Goal: Transaction & Acquisition: Purchase product/service

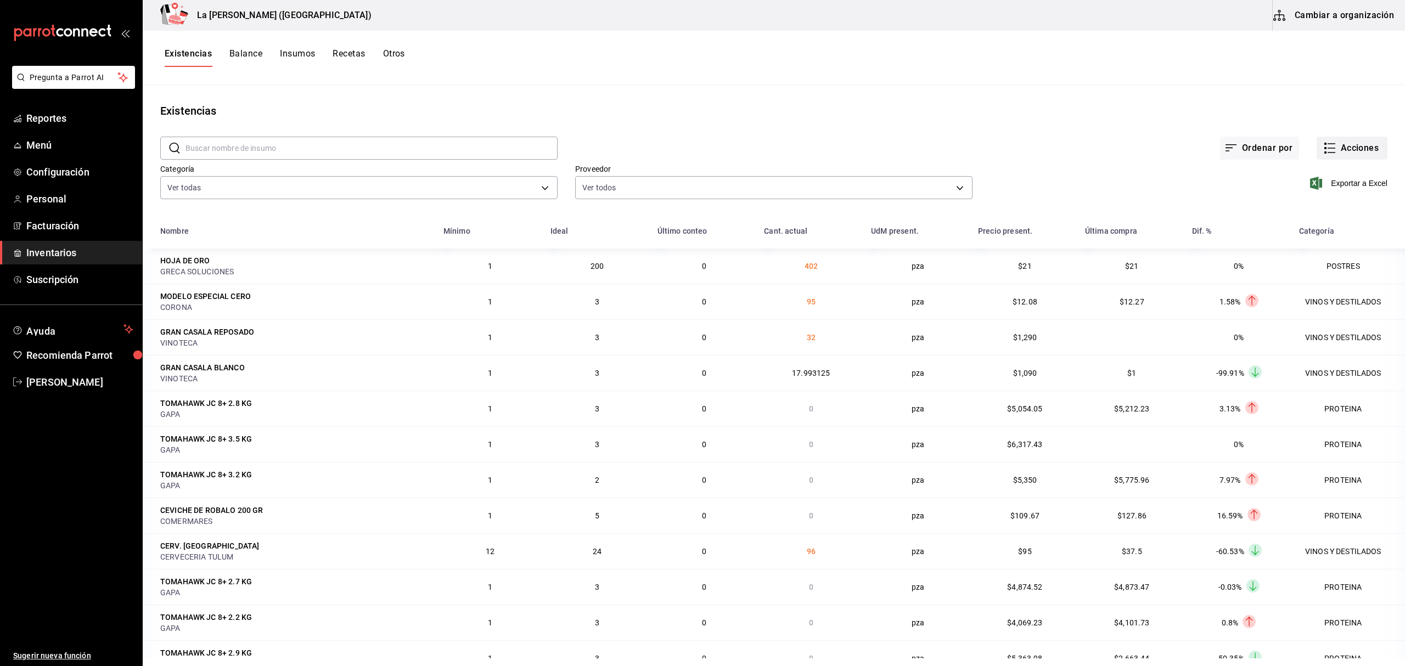
click at [1360, 139] on button "Acciones" at bounding box center [1351, 148] width 71 height 23
click at [1316, 204] on span "Compra" at bounding box center [1340, 208] width 92 height 12
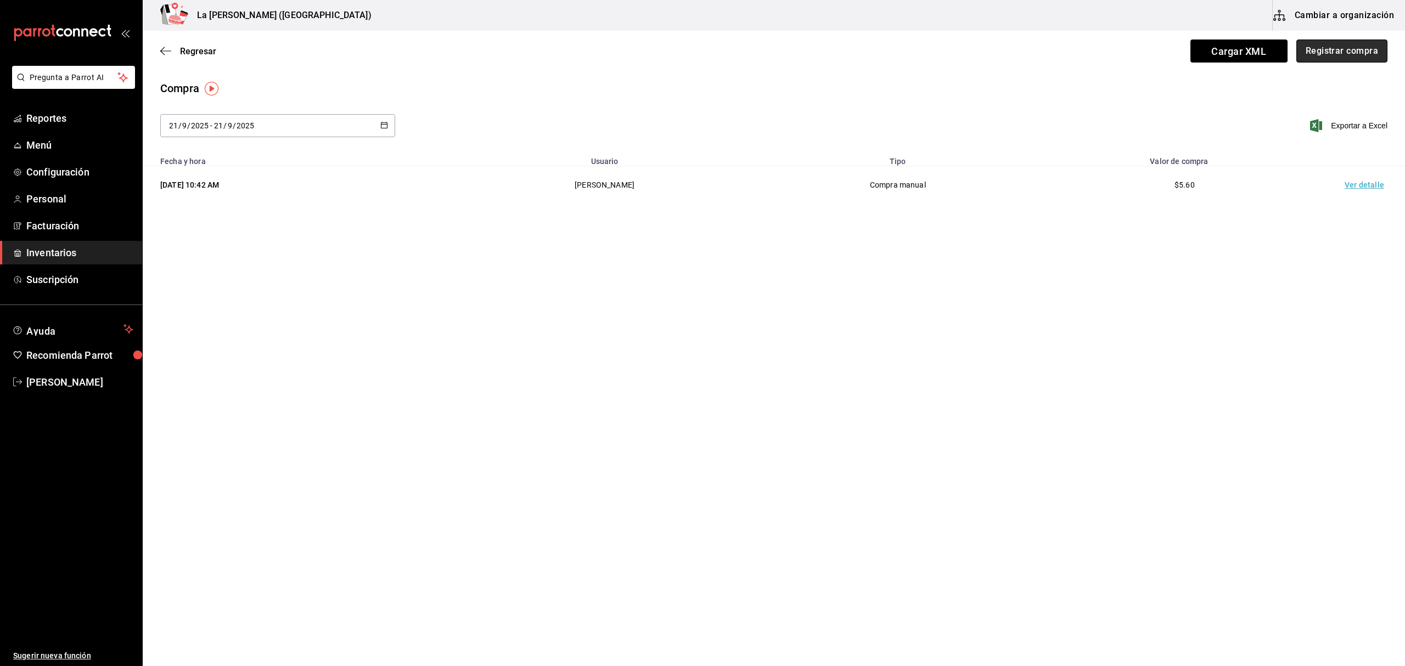
click at [1337, 55] on button "Registrar compra" at bounding box center [1341, 51] width 91 height 23
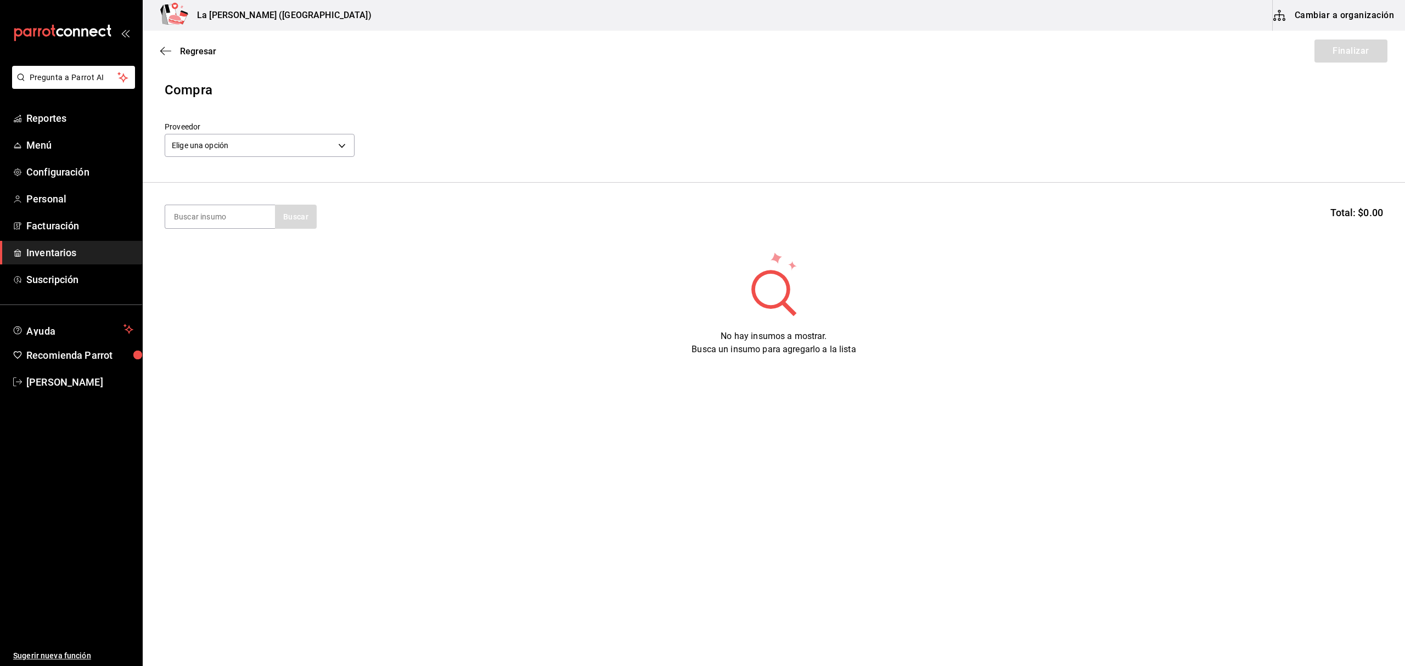
click at [252, 157] on div "Elige una opción default" at bounding box center [260, 143] width 190 height 29
click at [253, 145] on body "Pregunta a Parrot AI Reportes Menú Configuración Personal Facturación Inventari…" at bounding box center [702, 302] width 1405 height 604
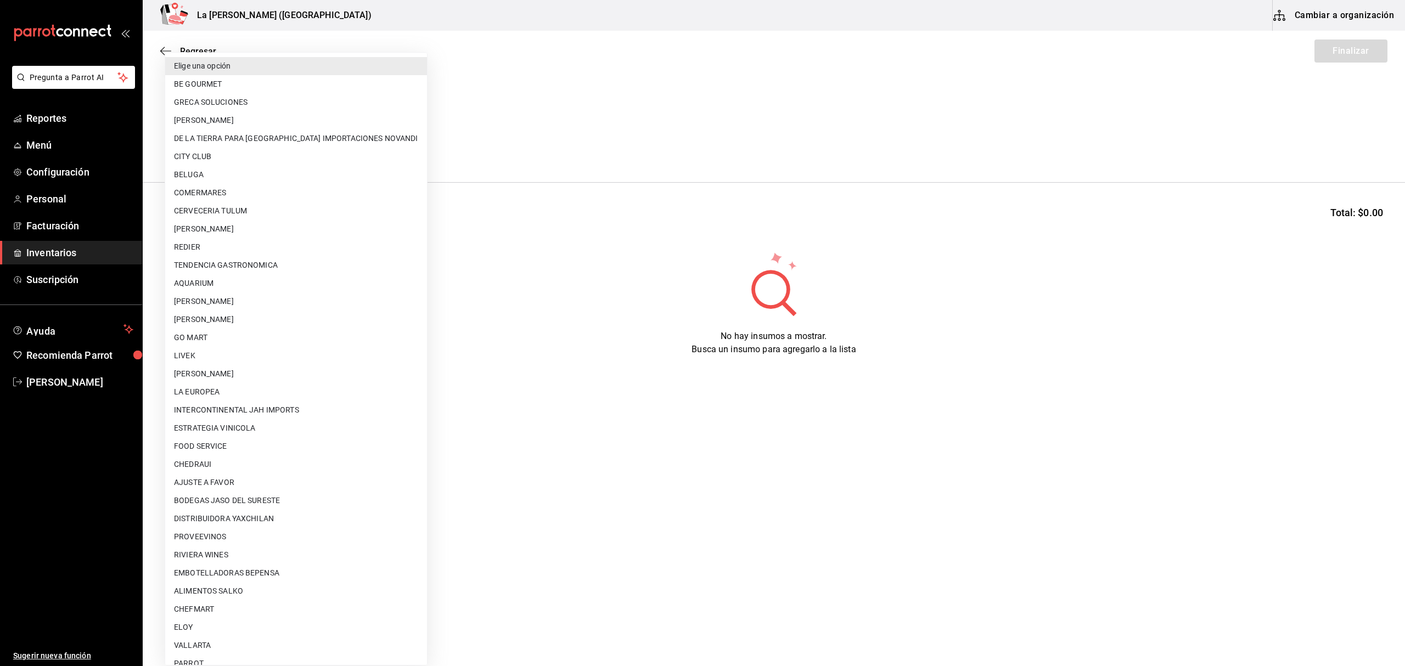
scroll to position [609, 0]
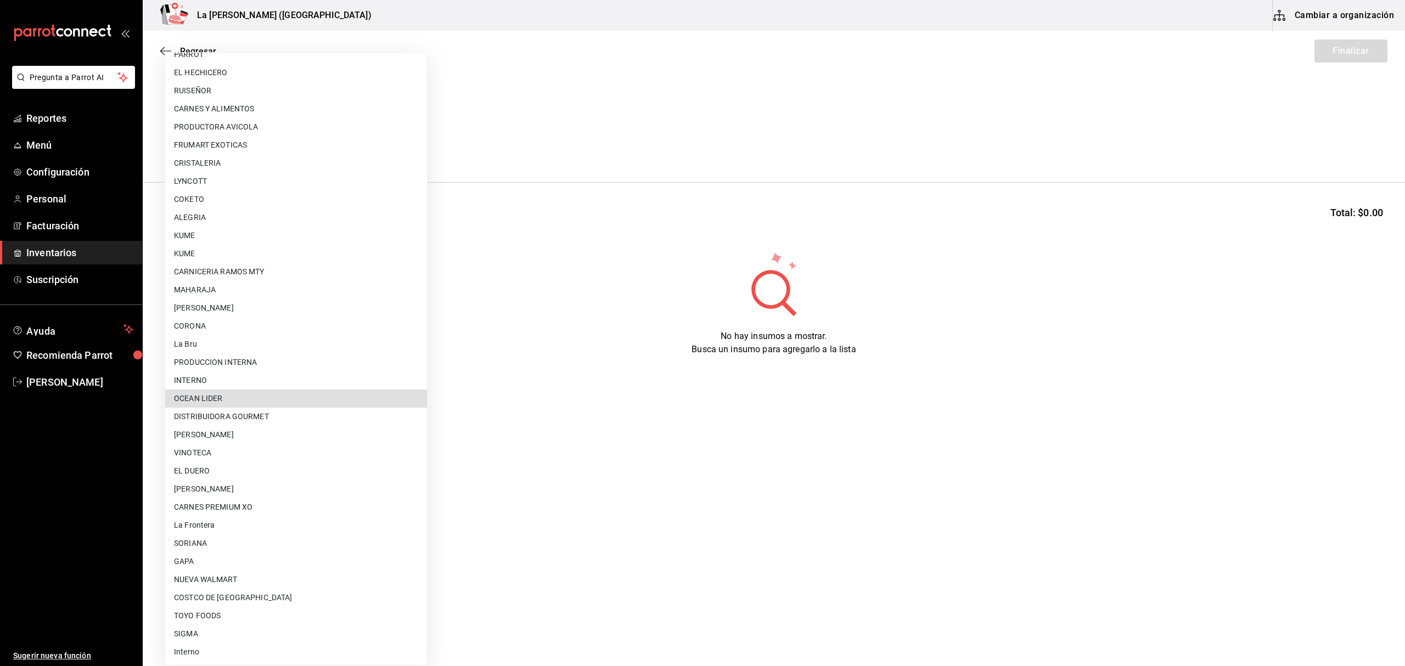
click at [235, 397] on li "OCEAN LIDER" at bounding box center [296, 399] width 262 height 18
type input "0cd50bf4-577e-4d99-b297-c5df4d4d9c11"
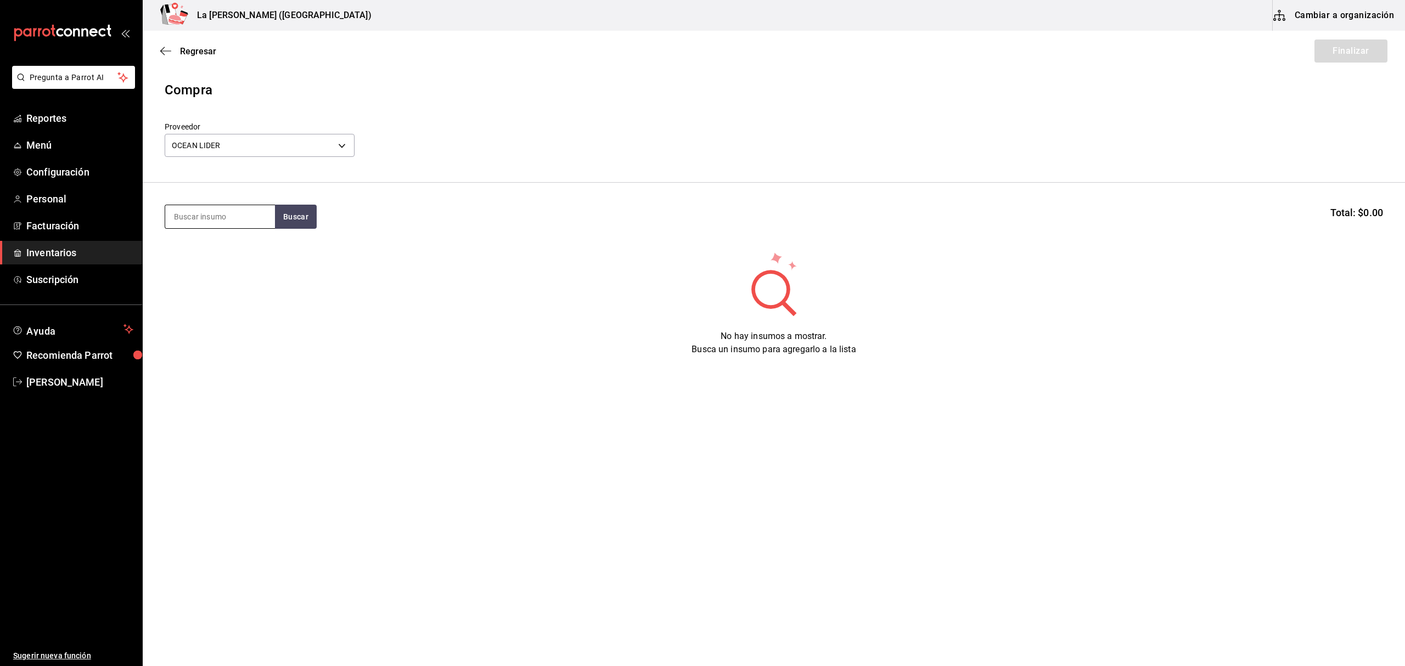
click at [236, 216] on input at bounding box center [220, 216] width 110 height 23
type input "T"
type input "KING"
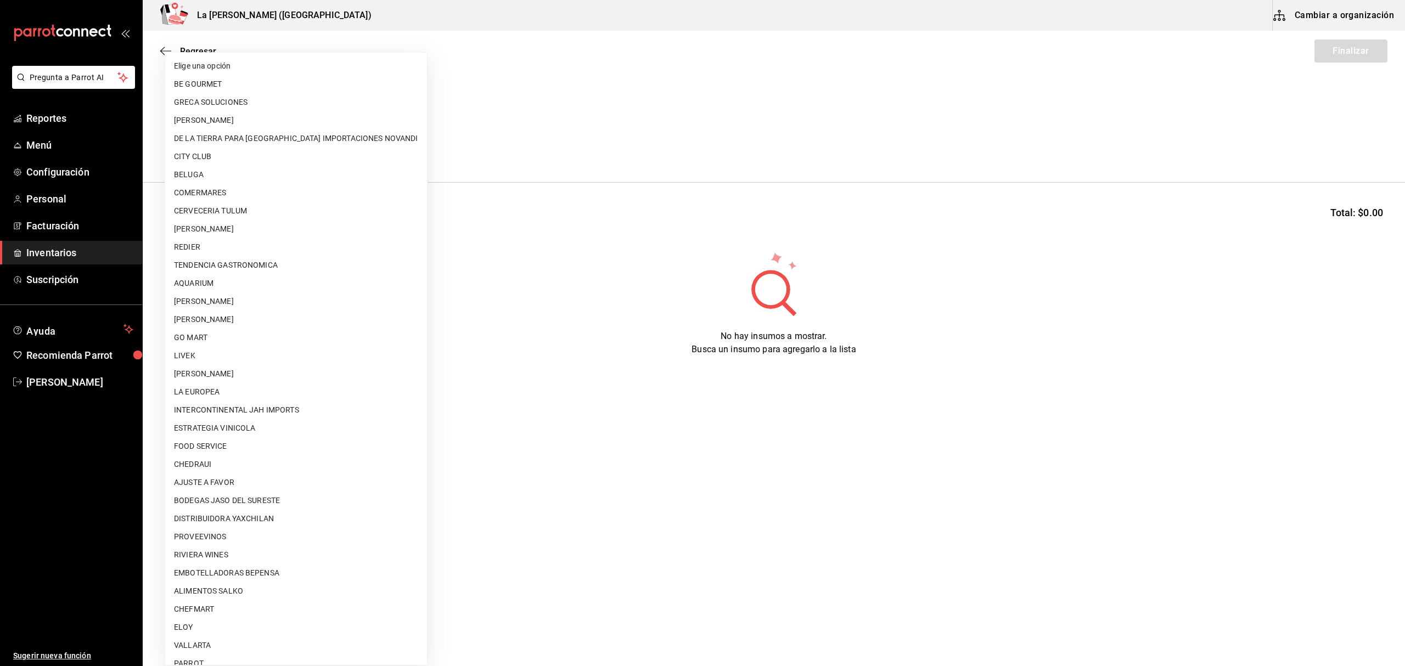
click at [235, 149] on body "Pregunta a Parrot AI Reportes Menú Configuración Personal Facturación Inventari…" at bounding box center [702, 302] width 1405 height 604
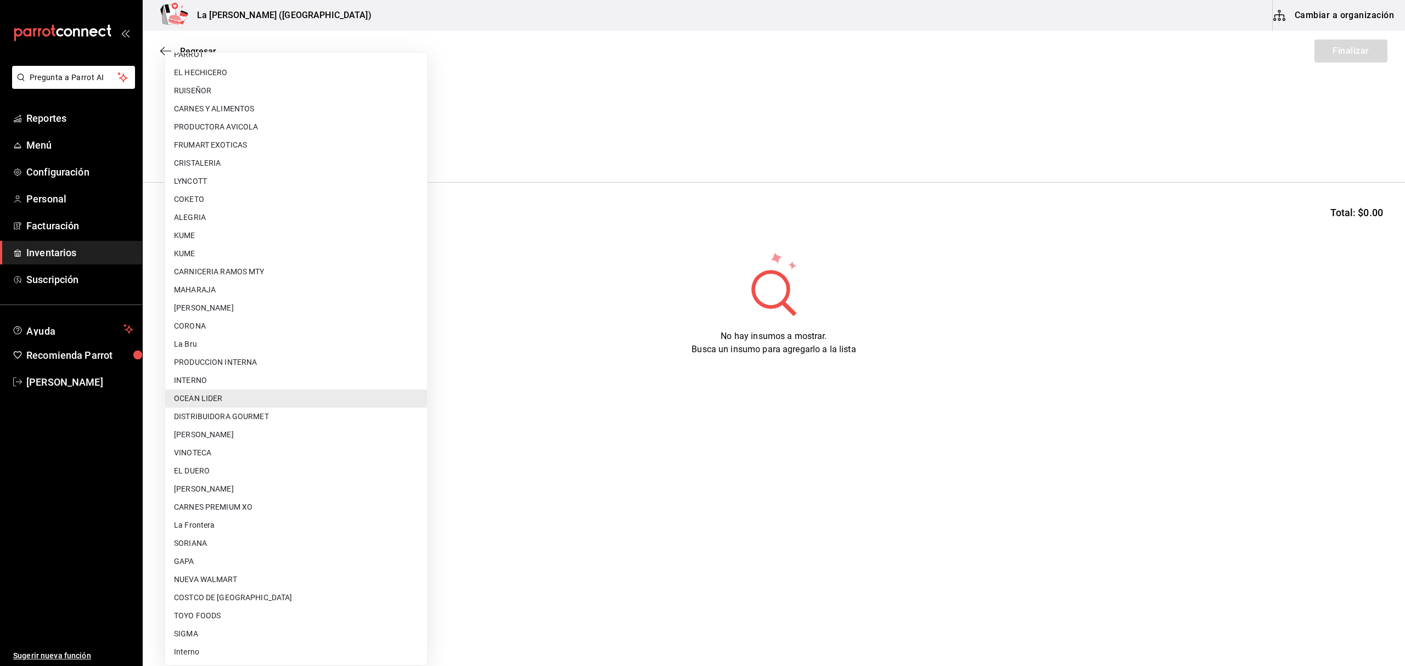
click at [291, 490] on li "[PERSON_NAME]" at bounding box center [296, 489] width 262 height 18
type input "315b81d5-d420-441a-a150-3d316ba9d60a"
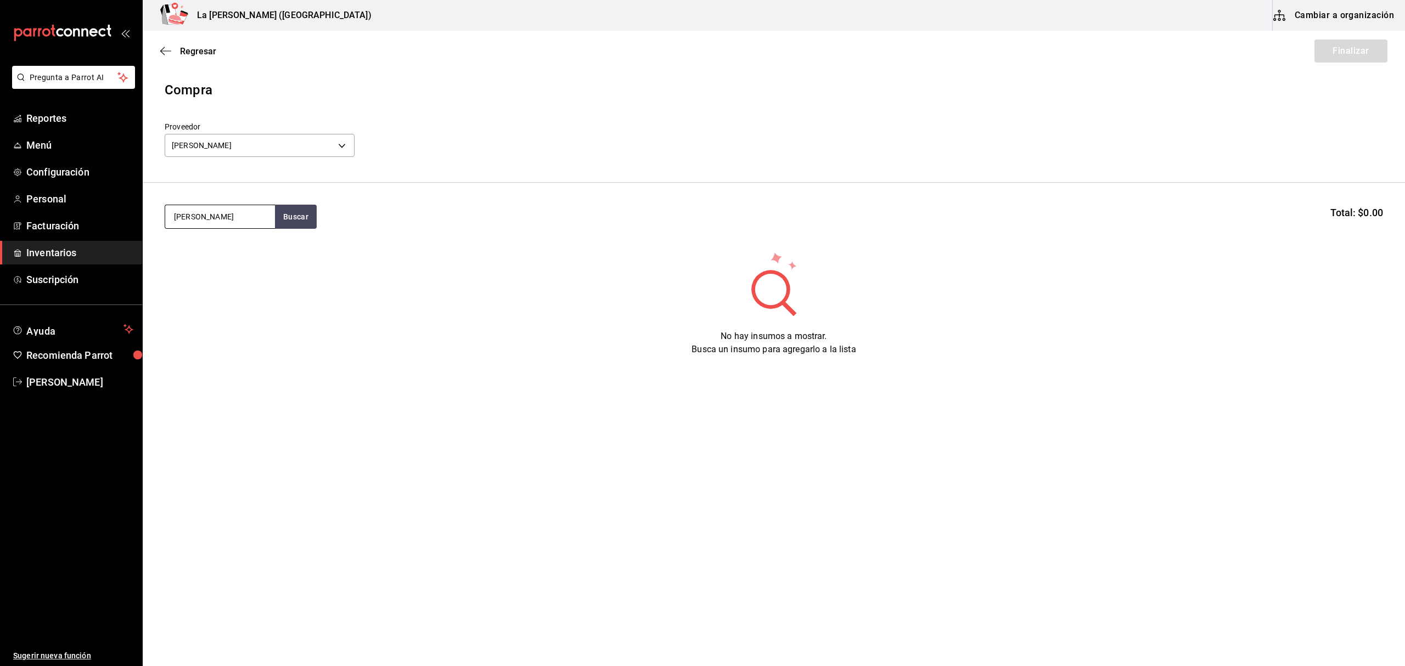
click at [240, 222] on input "KING" at bounding box center [220, 216] width 110 height 23
click at [233, 215] on input "KING" at bounding box center [220, 216] width 110 height 23
click at [224, 381] on div "Piezas - CARLOS ALFONSO TAPIA VARGAS" at bounding box center [218, 383] width 88 height 12
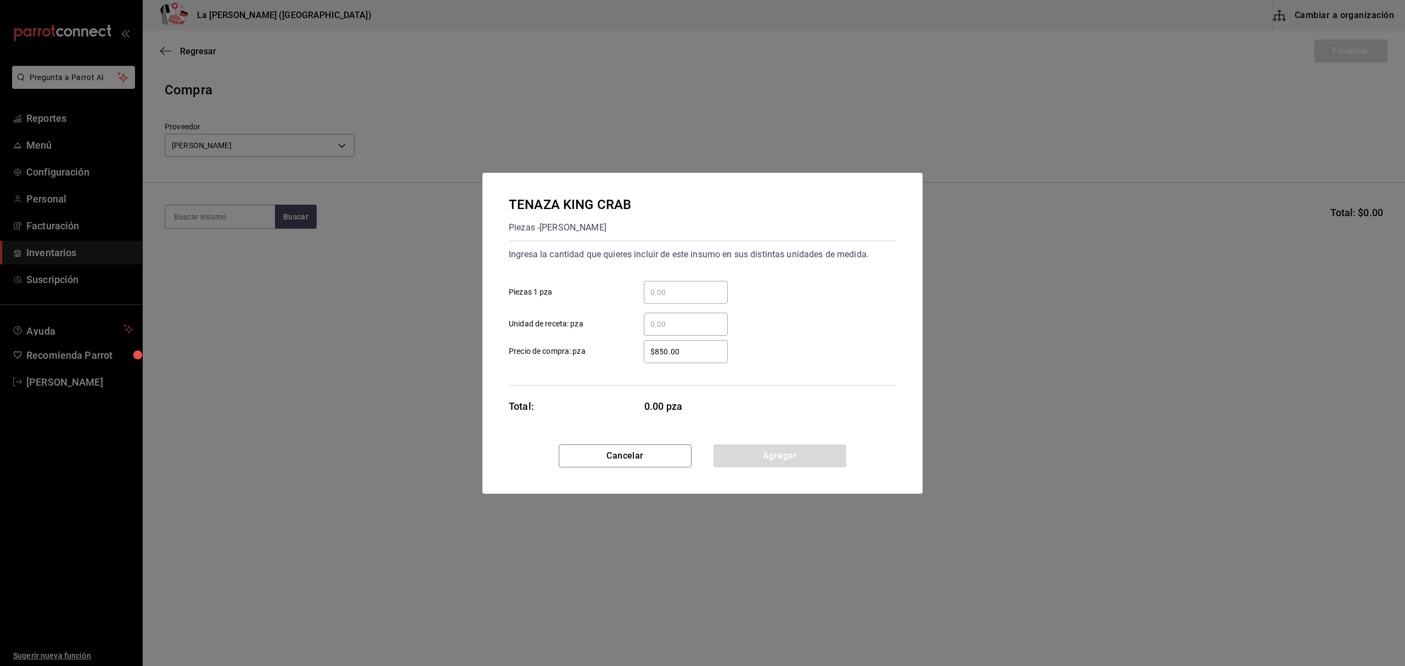
click at [692, 289] on input "​ Piezas 1 pza" at bounding box center [686, 292] width 84 height 13
type input "26"
type input "$1,128.17"
click button "Agregar" at bounding box center [779, 455] width 133 height 23
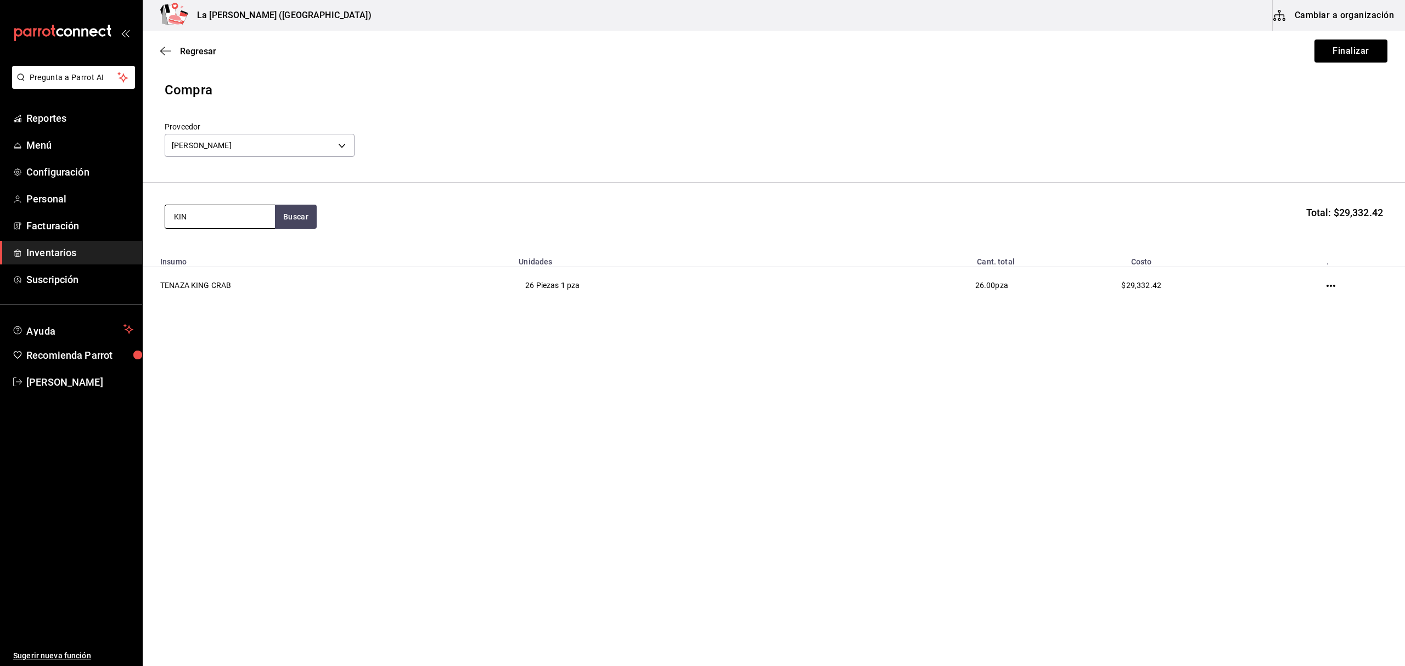
type input "KING"
click at [210, 328] on div "Unidades - CARLOS ALFONSO TAPIA VARGAS" at bounding box center [220, 335] width 92 height 23
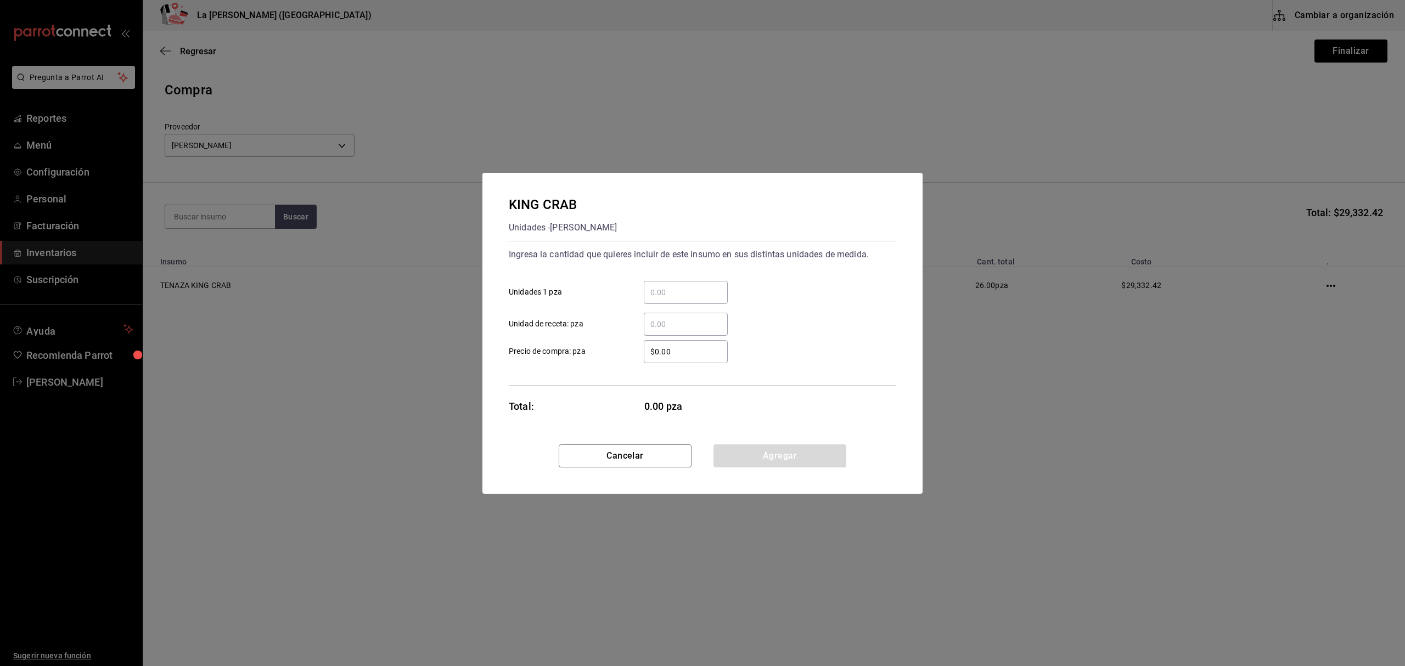
click at [679, 279] on div "​ Unidades 1 pza" at bounding box center [698, 288] width 396 height 32
click at [683, 291] on input "​ Unidades 1 pza" at bounding box center [686, 292] width 84 height 13
type input "3"
type input "$483.50"
click button "Agregar" at bounding box center [779, 455] width 133 height 23
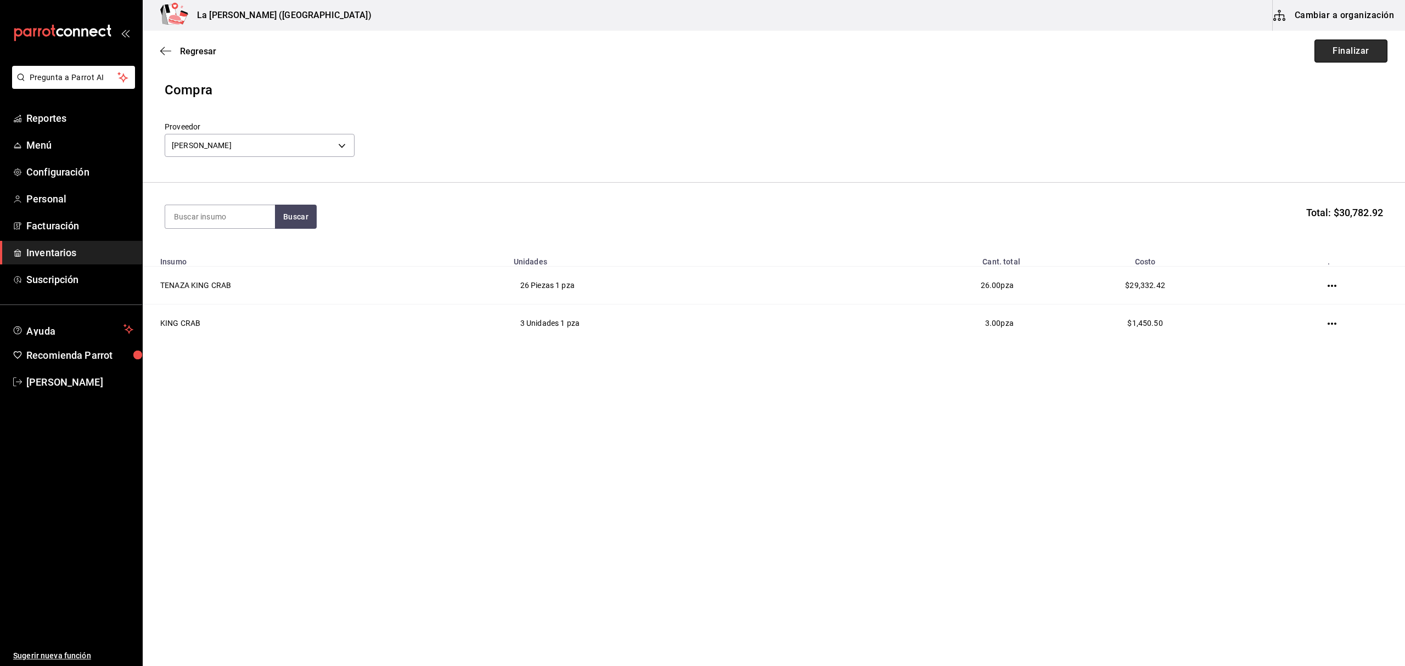
click at [1352, 51] on button "Finalizar" at bounding box center [1350, 51] width 73 height 23
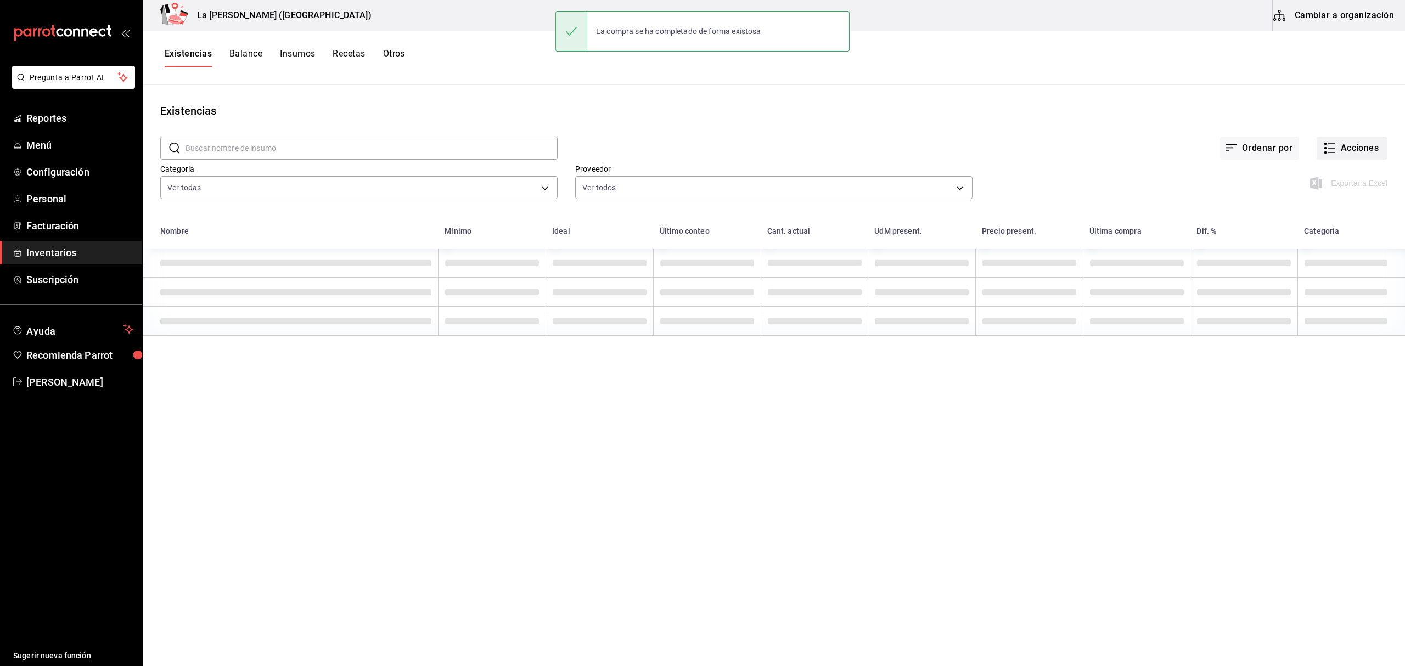
click at [1335, 156] on button "Acciones" at bounding box center [1351, 148] width 71 height 23
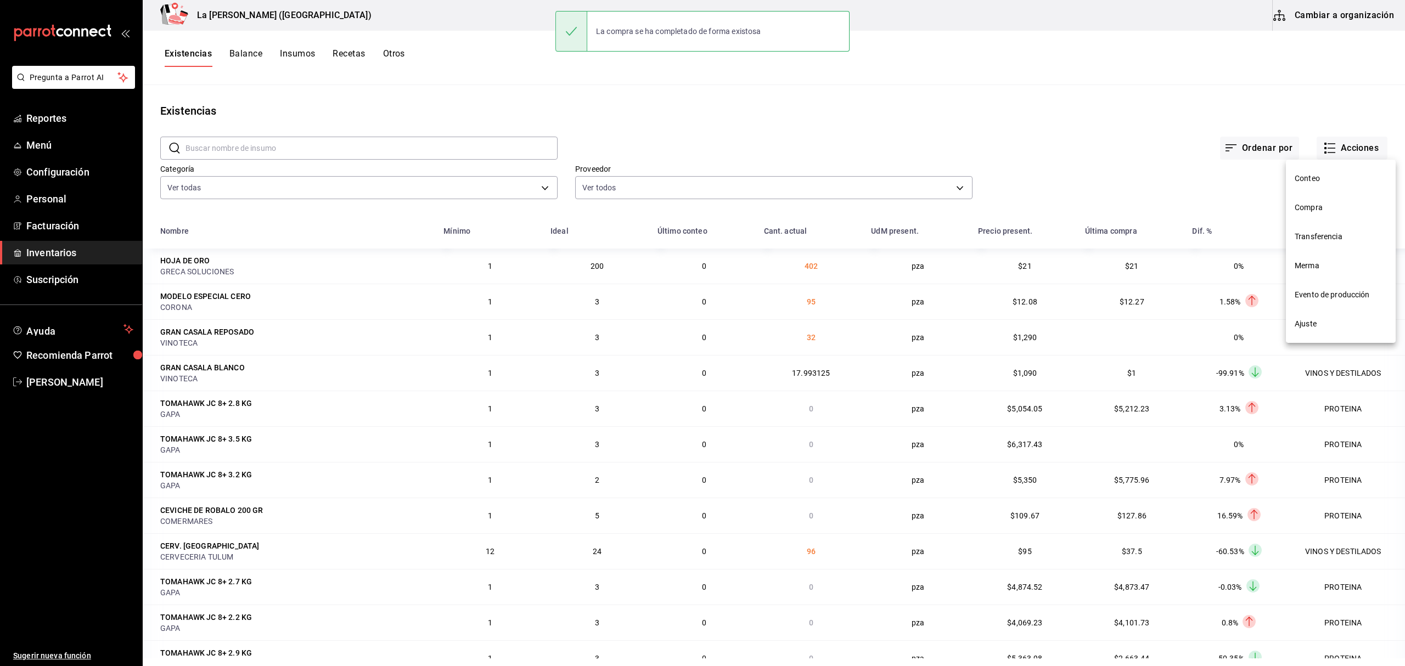
click at [1320, 216] on li "Compra" at bounding box center [1341, 207] width 110 height 29
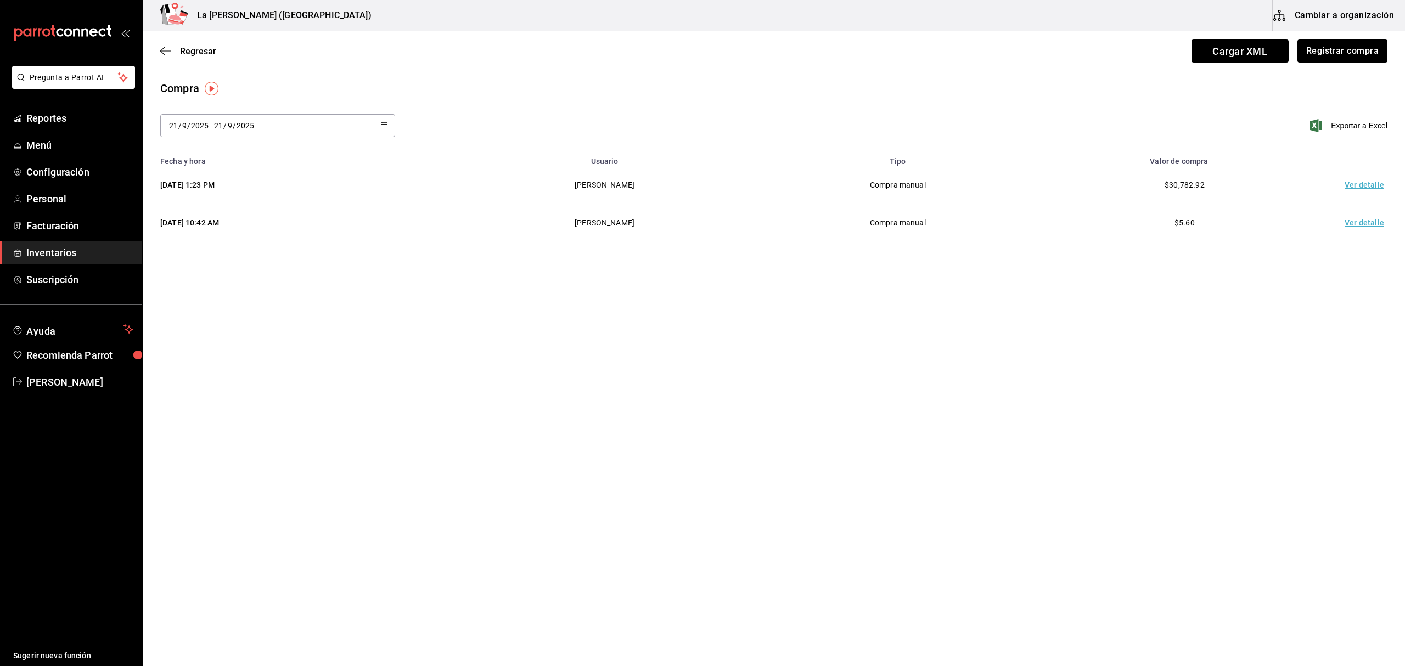
click at [1368, 183] on td "Ver detalle" at bounding box center [1366, 185] width 77 height 38
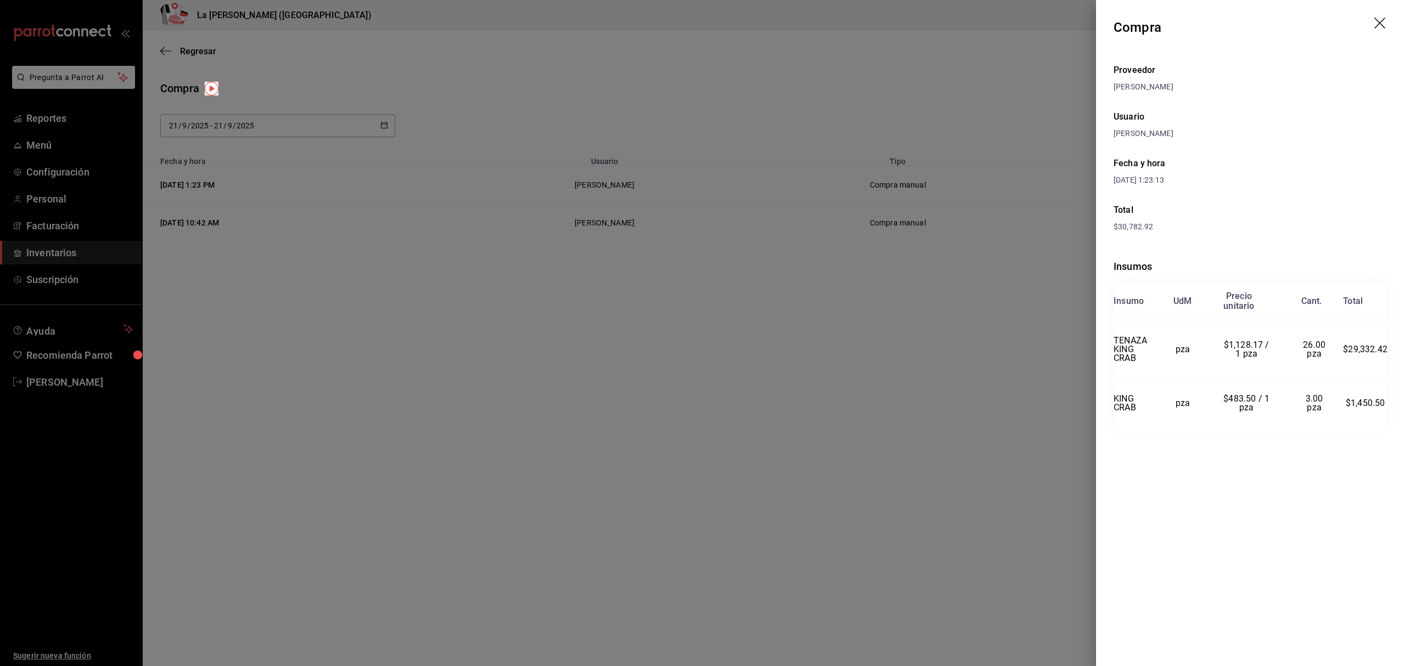
click at [661, 187] on div at bounding box center [702, 333] width 1405 height 666
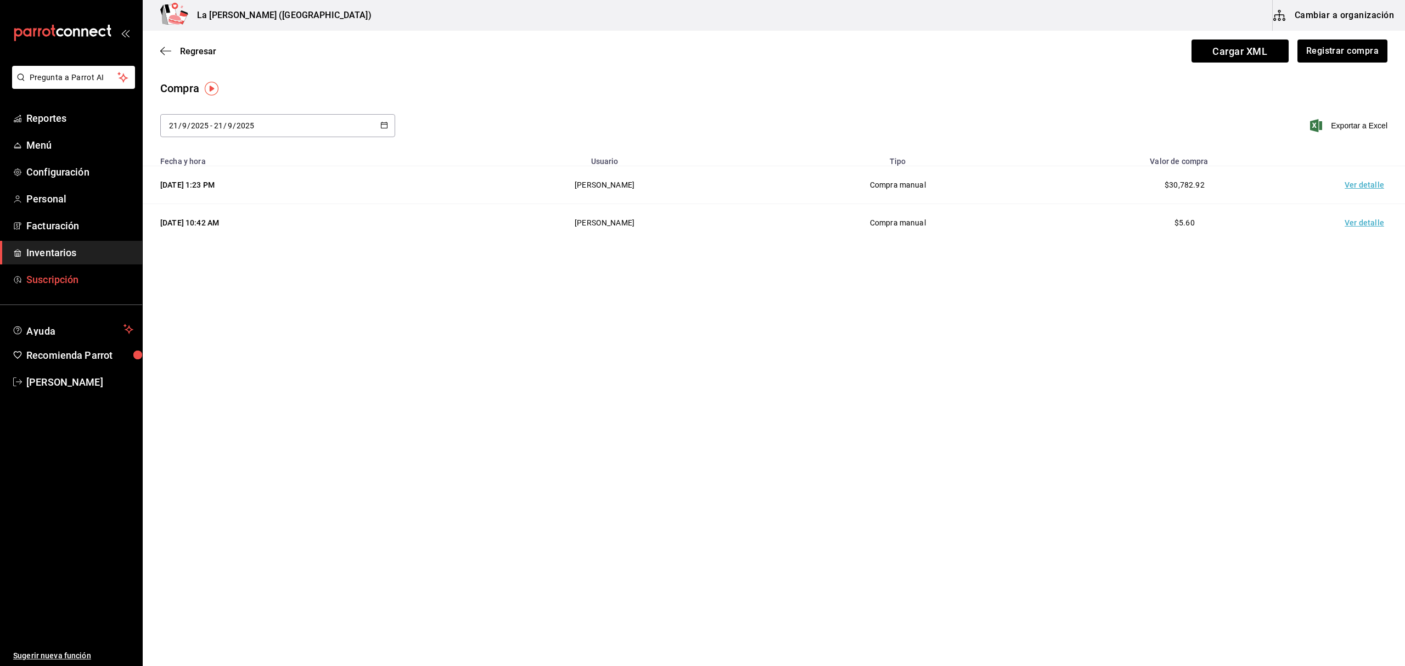
click at [57, 268] on link "Suscripción" at bounding box center [71, 280] width 142 height 24
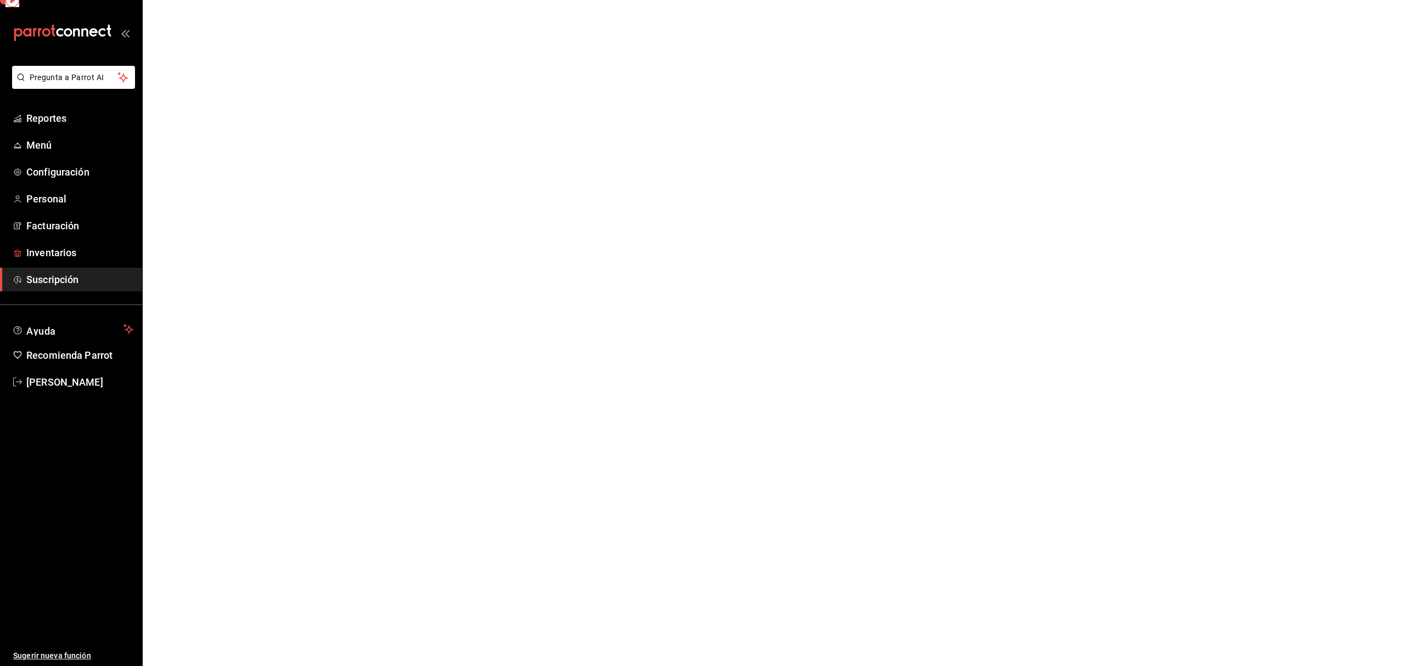
click at [55, 257] on span "Inventarios" at bounding box center [79, 252] width 107 height 15
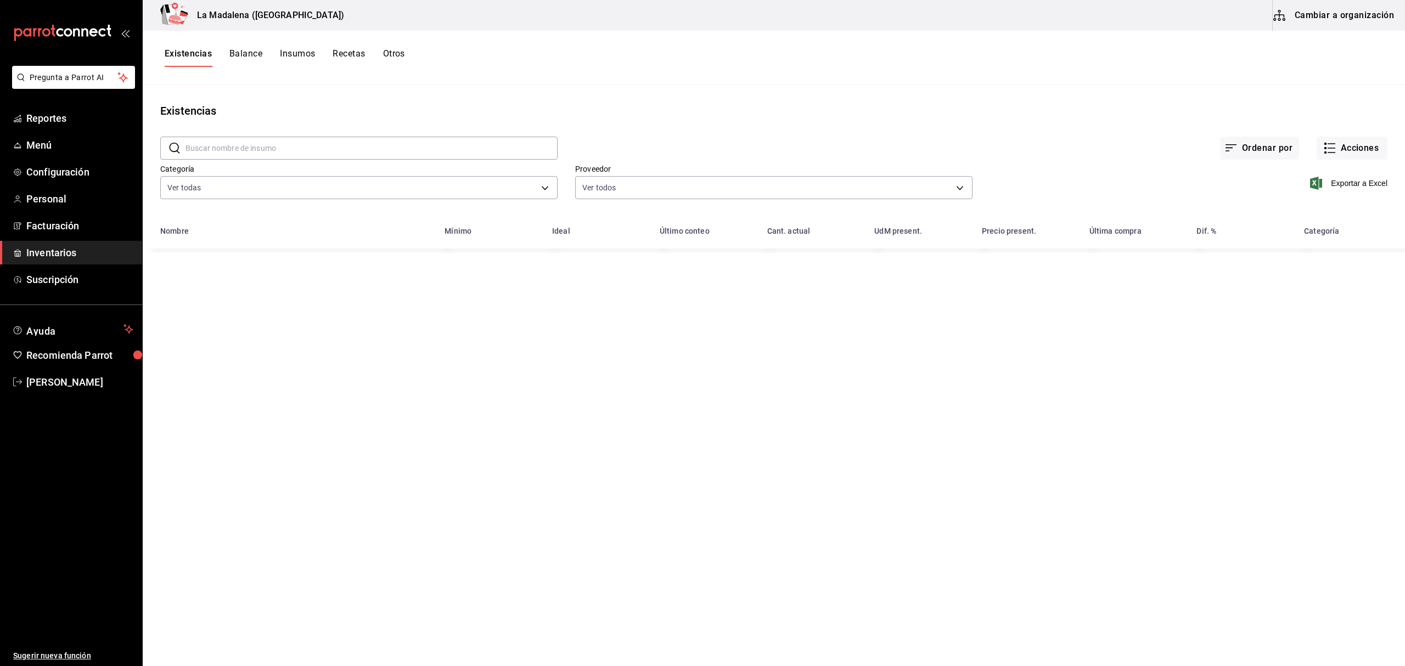
click at [1374, 19] on button "Cambiar a organización" at bounding box center [1333, 15] width 123 height 31
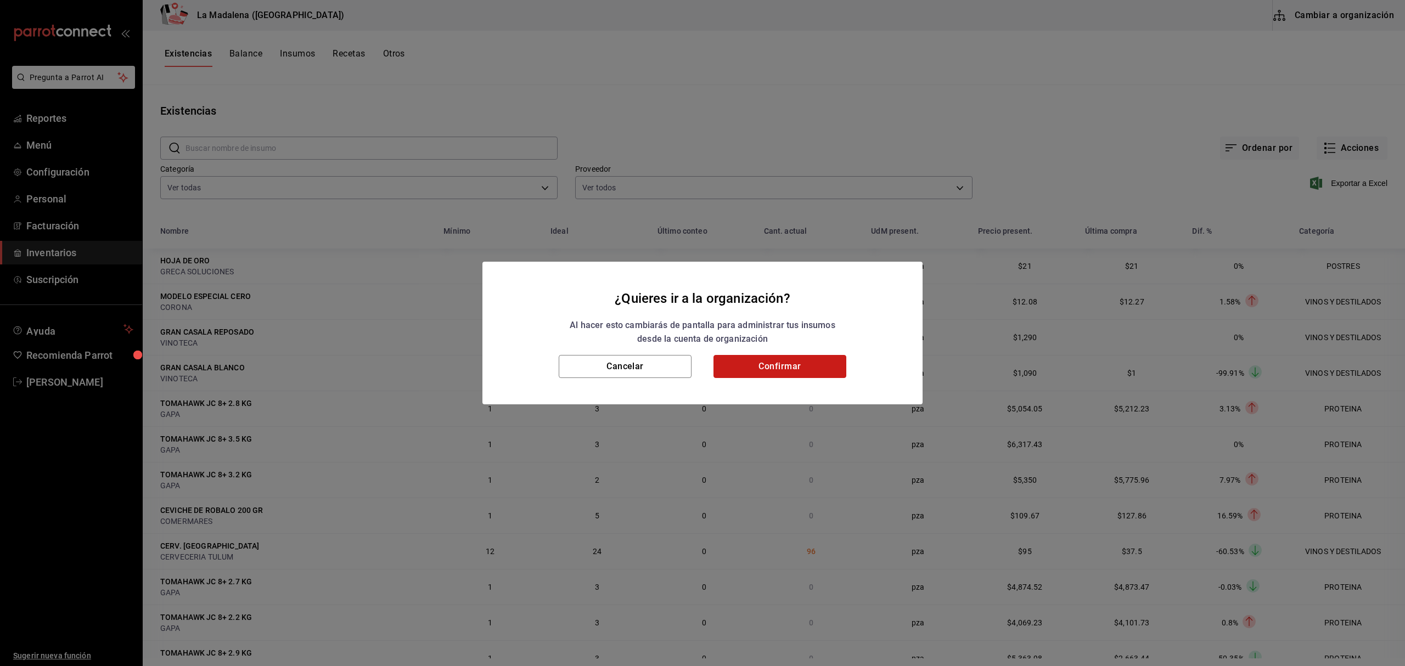
click at [841, 364] on button "Confirmar" at bounding box center [779, 366] width 133 height 23
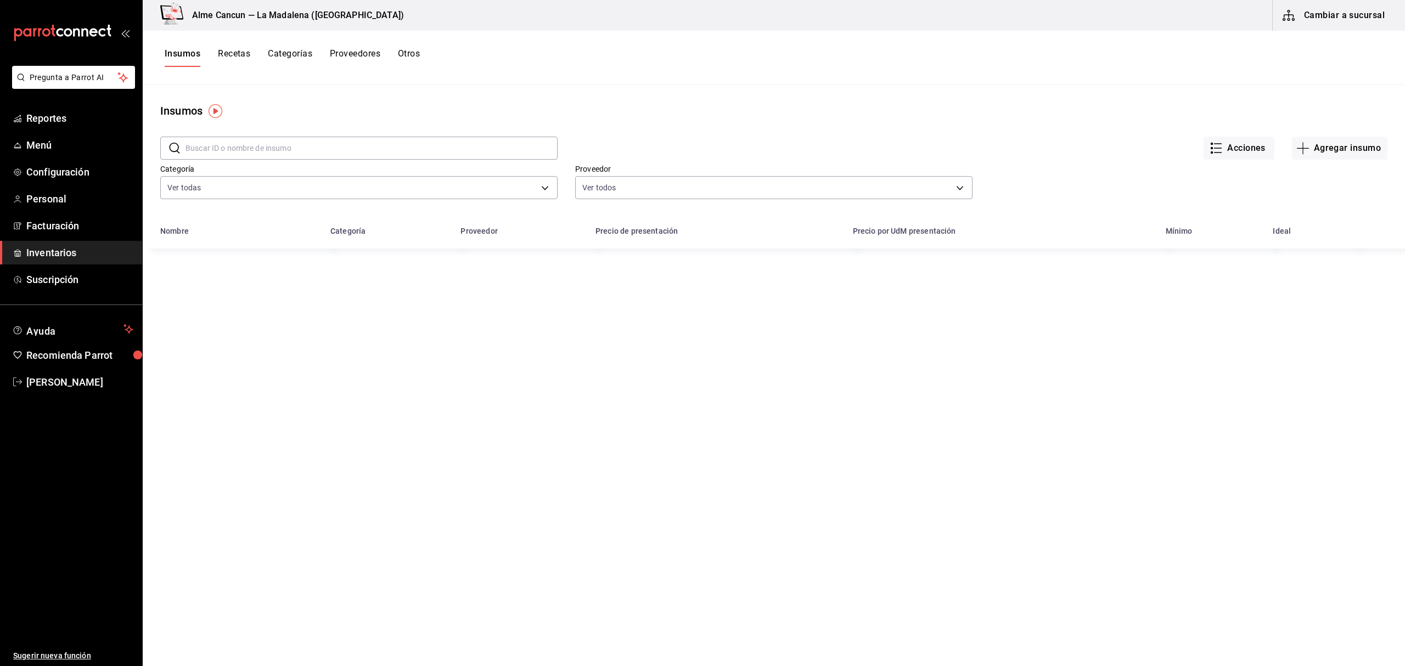
click at [341, 153] on input "text" at bounding box center [371, 148] width 372 height 22
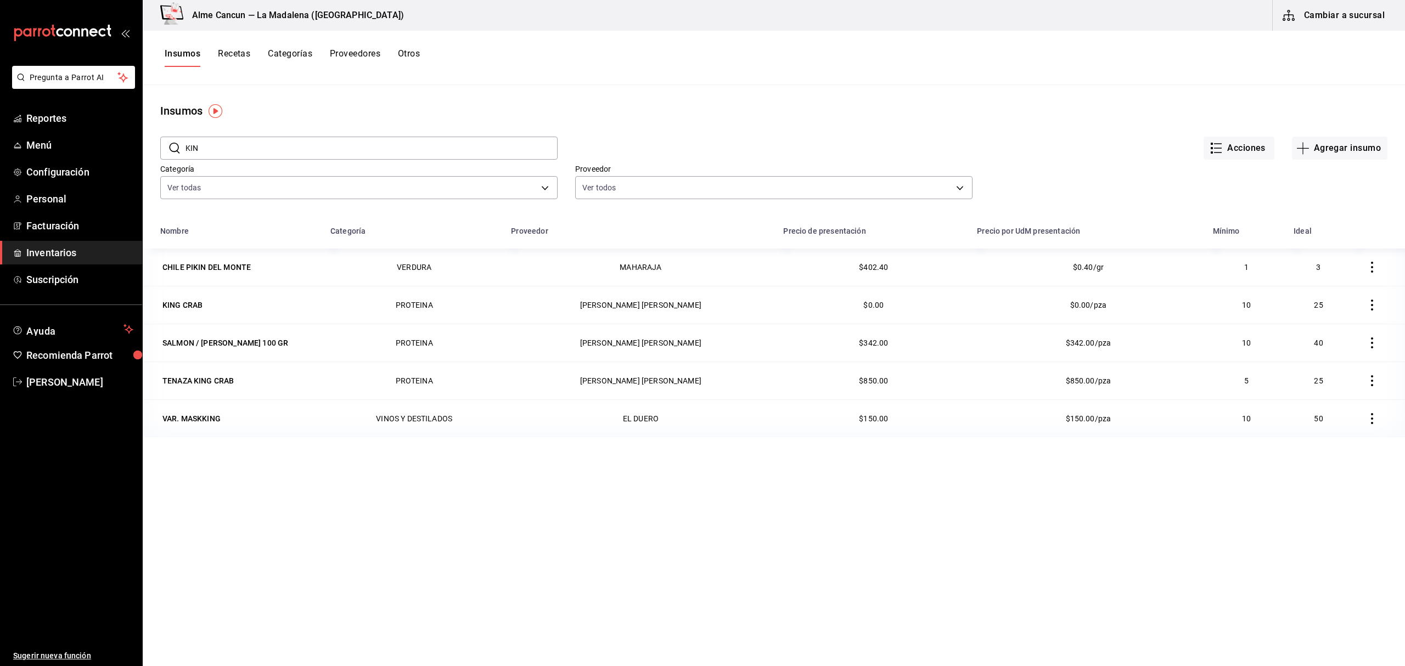
drag, startPoint x: 246, startPoint y: 154, endPoint x: 303, endPoint y: 148, distance: 56.9
click at [246, 154] on input "KIN" at bounding box center [371, 148] width 372 height 22
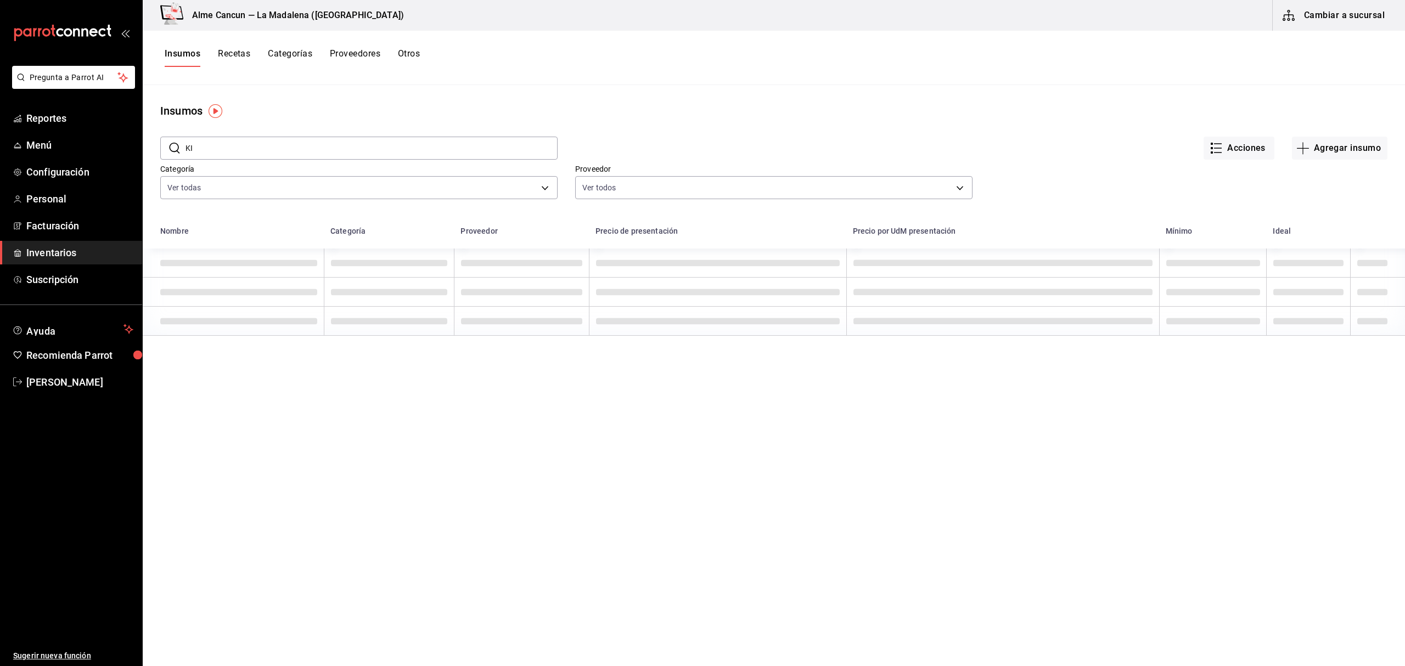
type input "K"
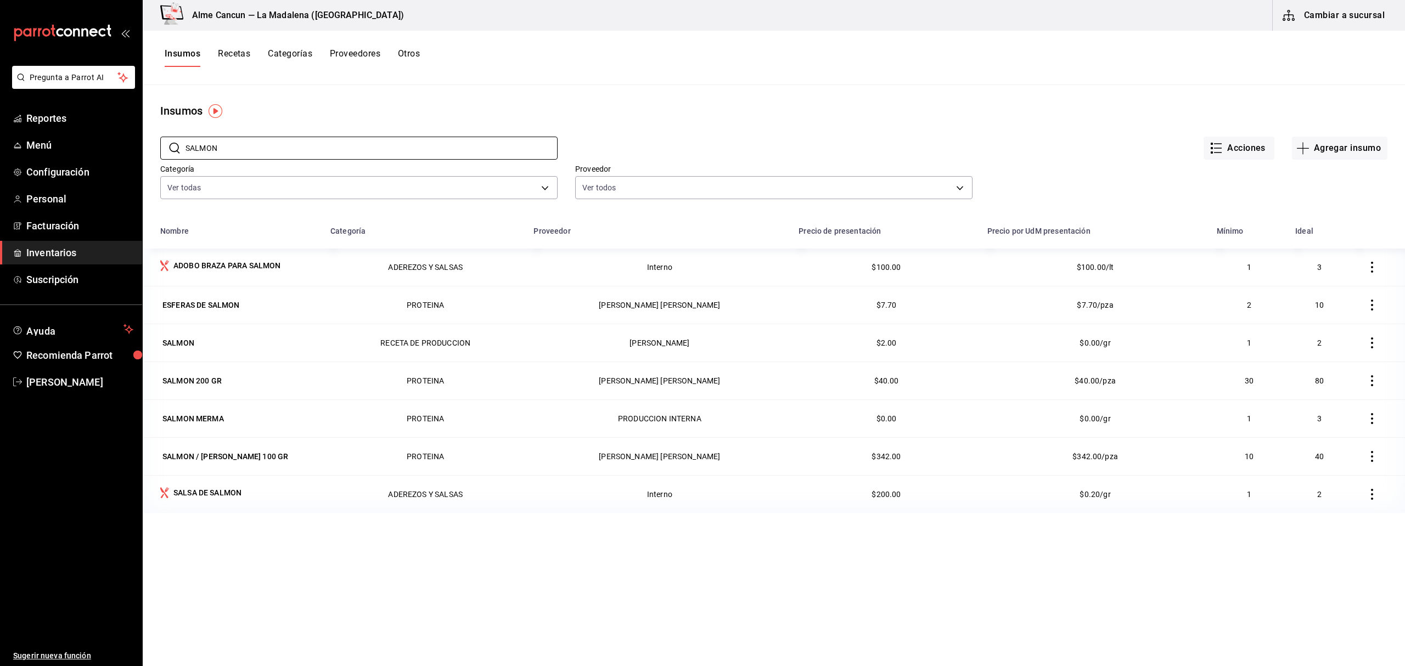
type input "SALMON"
click at [584, 92] on main "Insumos ​ SALMON ​ Acciones Agregar insumo Categoría Ver todas be0ce7a6-2660-4f…" at bounding box center [774, 371] width 1262 height 573
click at [312, 146] on input "SALMON" at bounding box center [371, 148] width 372 height 22
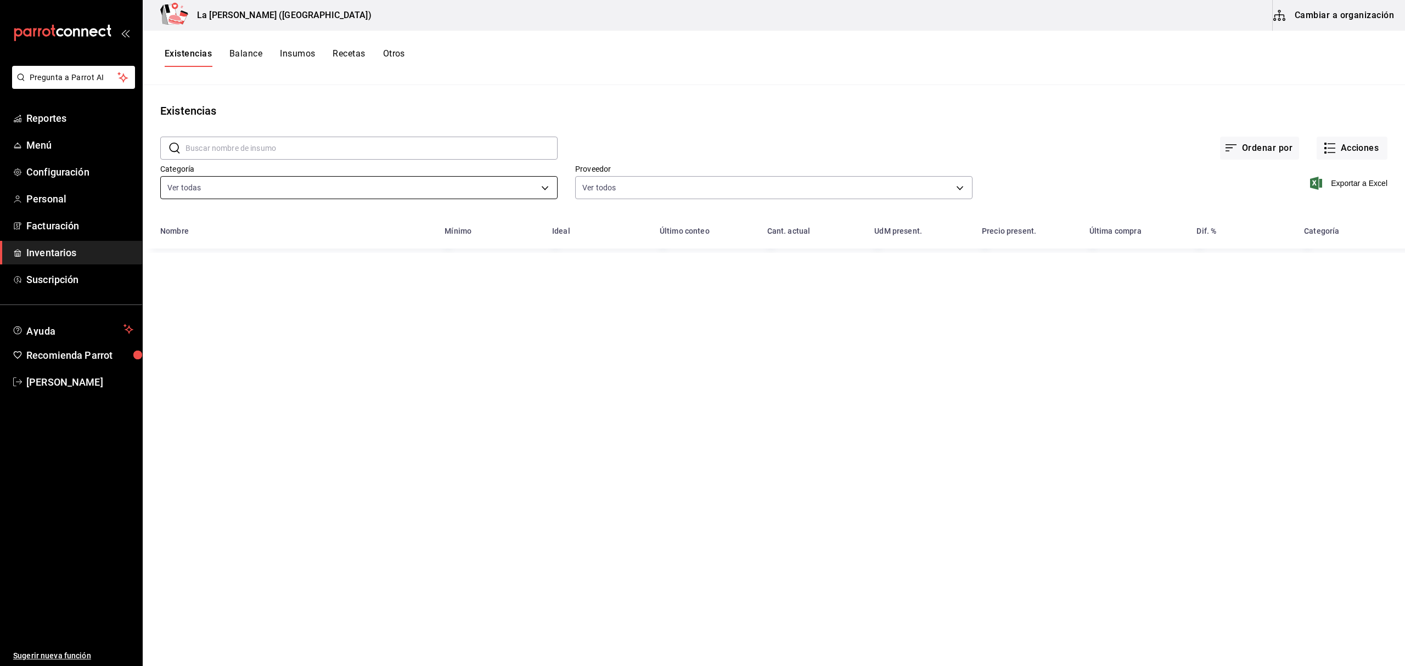
click at [182, 192] on body "Pregunta a Parrot AI Reportes Menú Configuración Personal Facturación Inventari…" at bounding box center [702, 329] width 1405 height 658
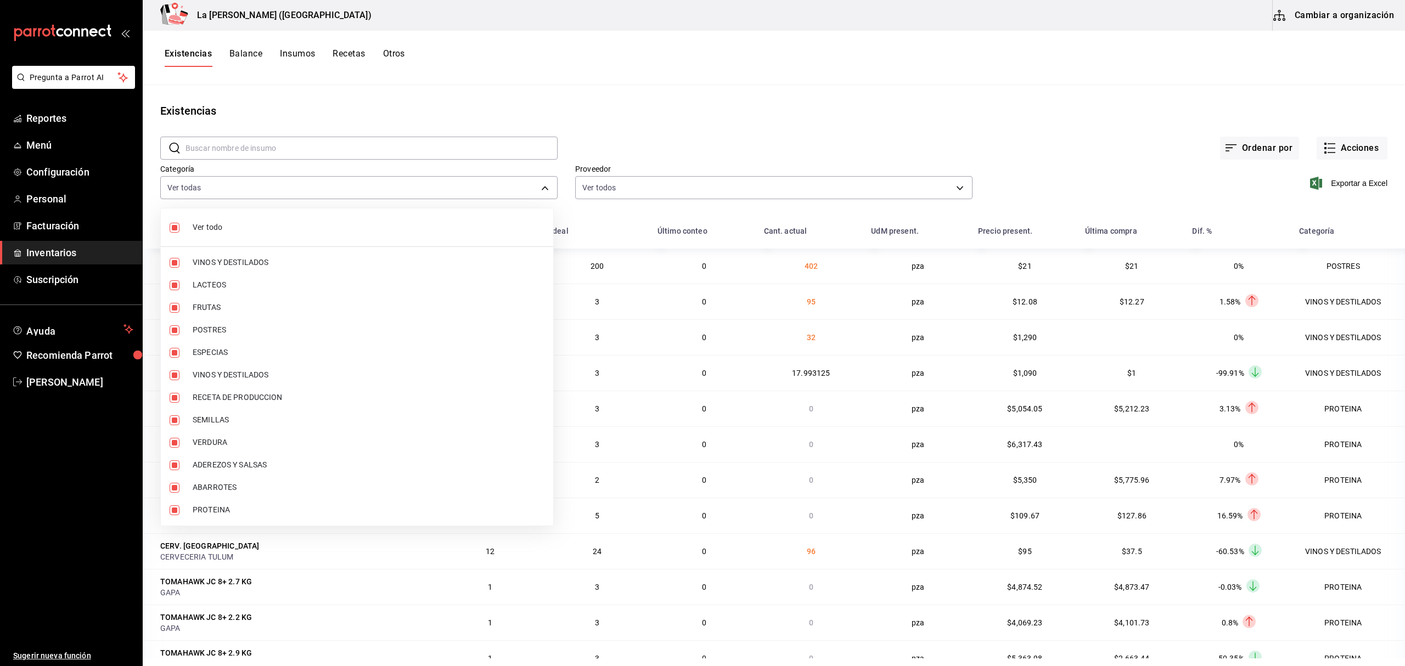
click at [171, 225] on input "checkbox" at bounding box center [175, 228] width 10 height 10
checkbox input "false"
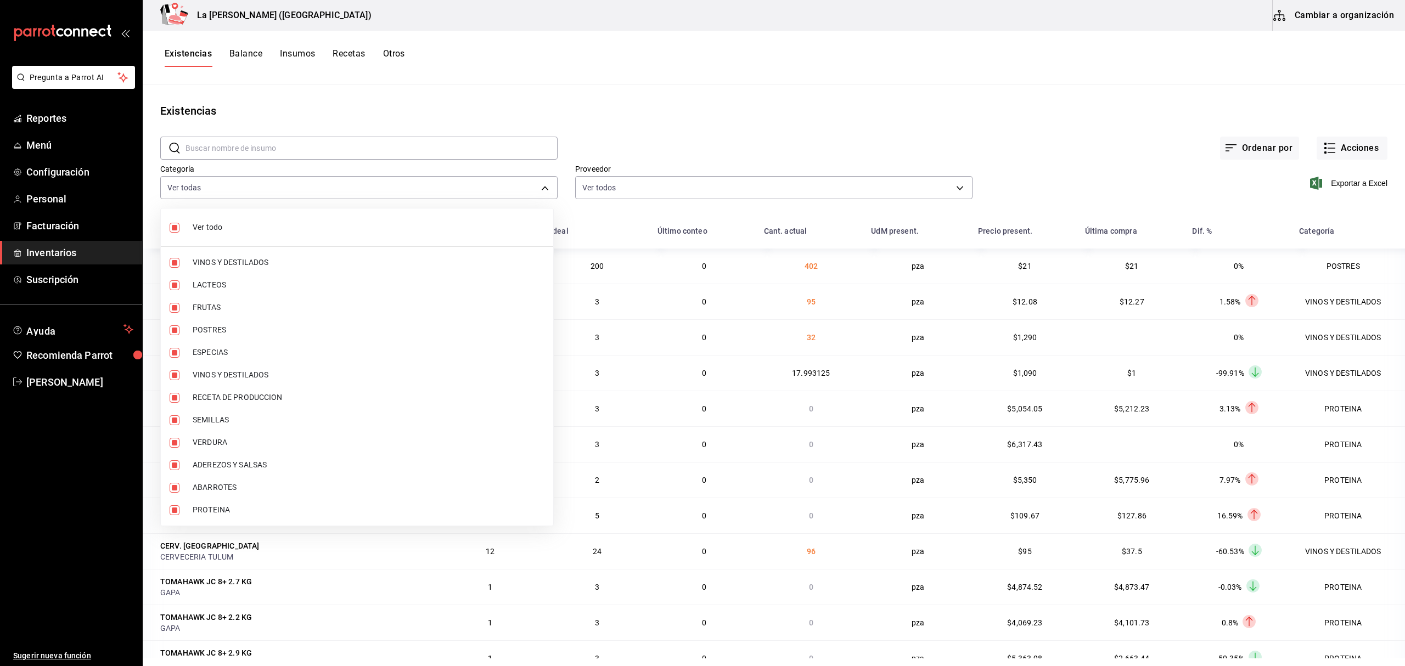
checkbox input "false"
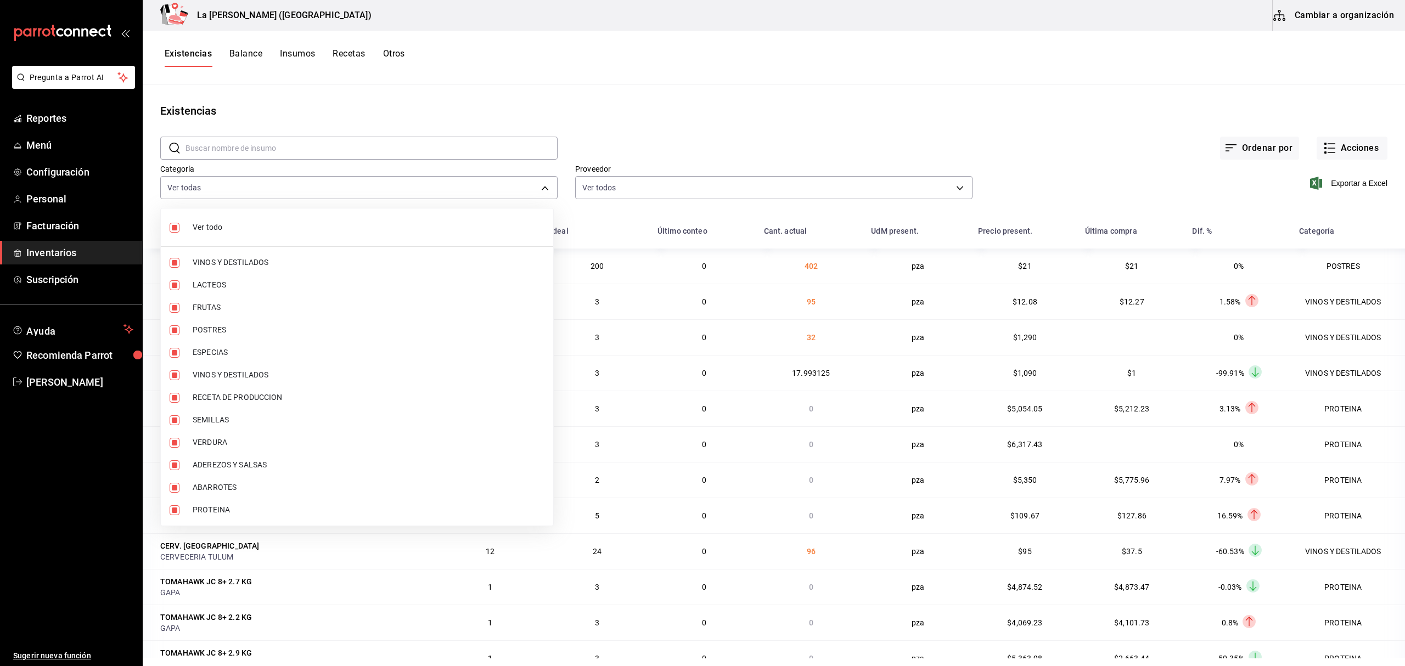
checkbox input "false"
click at [169, 327] on li "POSTRES" at bounding box center [357, 330] width 392 height 22
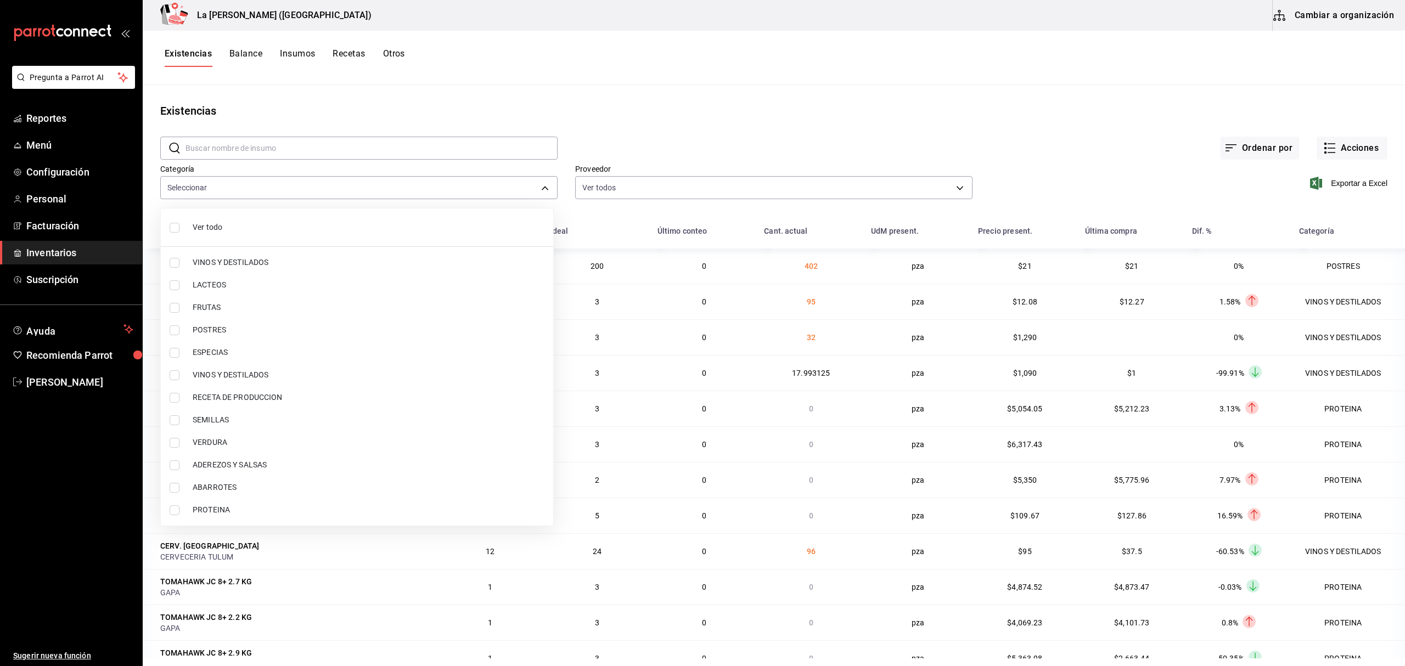
type input "300b8f87-2b59-439f-b980-3e97300322fa"
checkbox input "true"
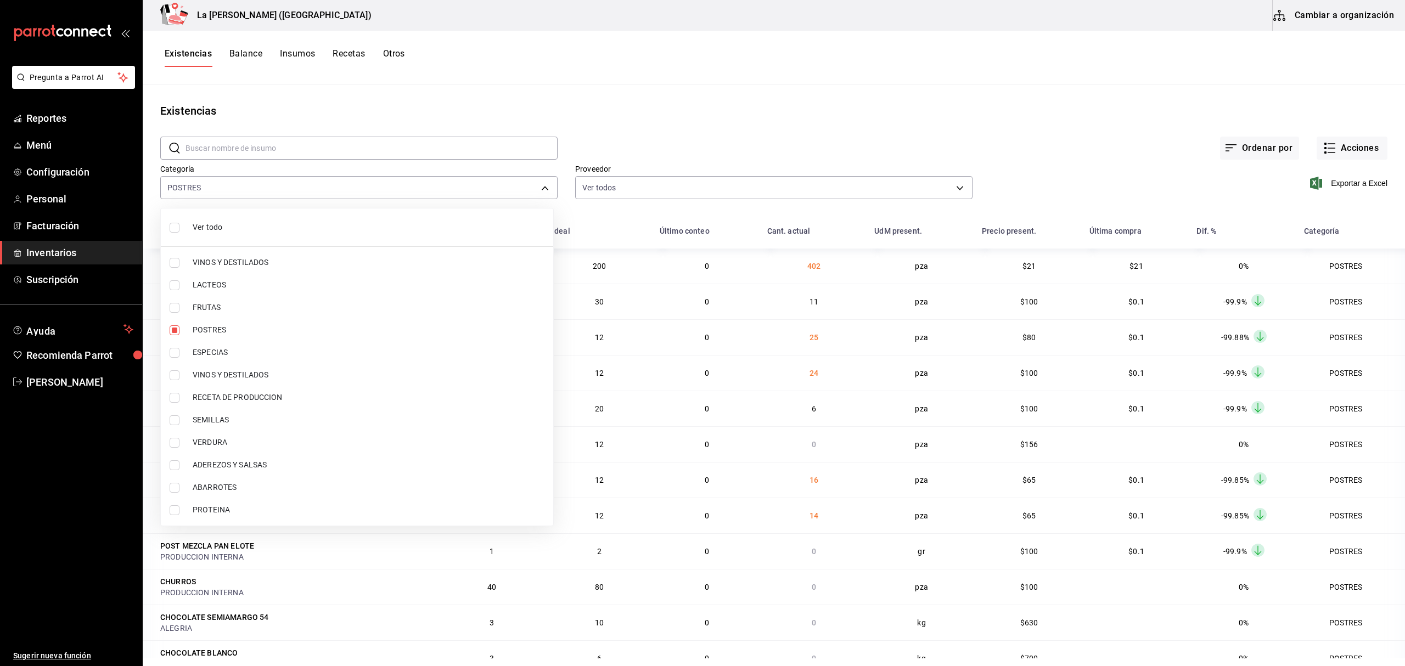
click at [170, 514] on input "checkbox" at bounding box center [175, 510] width 10 height 10
checkbox input "true"
type input "300b8f87-2b59-439f-b980-3e97300322fa,89020659-a685-42c8-84d5-b1543ef933a3"
click at [950, 91] on div at bounding box center [702, 333] width 1405 height 666
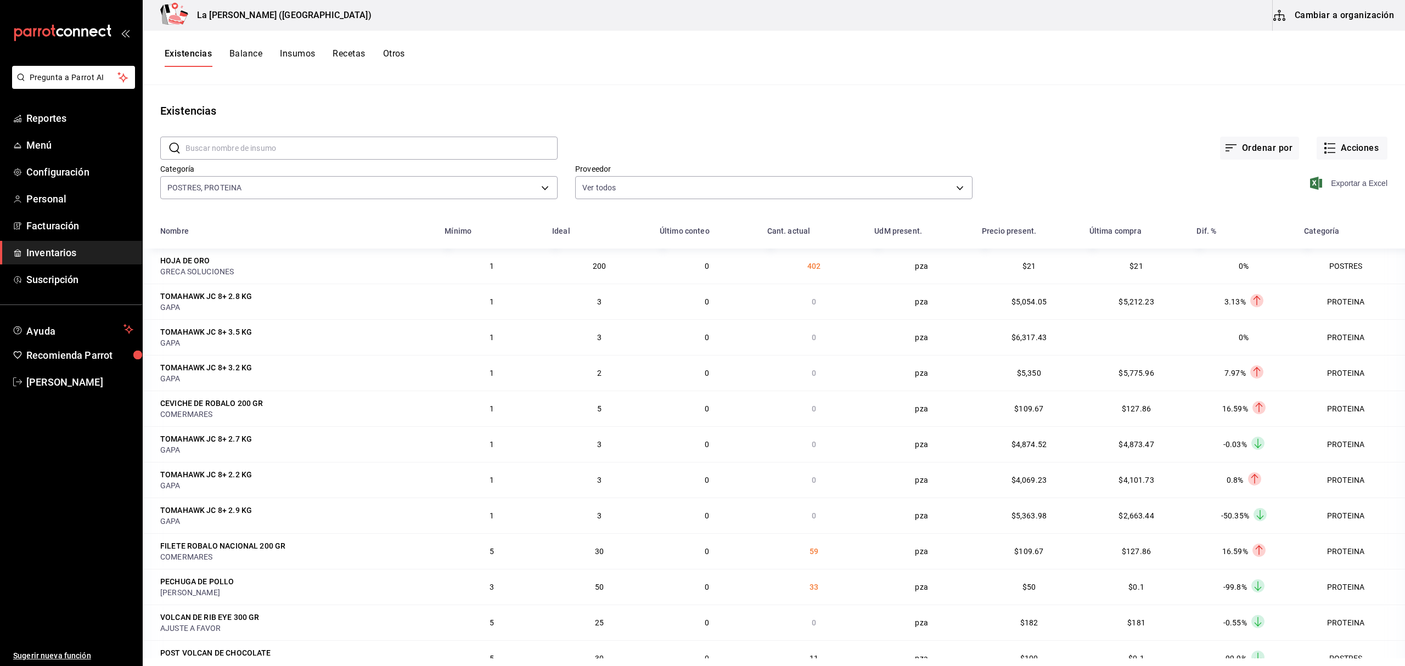
click at [1344, 185] on span "Exportar a Excel" at bounding box center [1349, 183] width 75 height 13
